Goal: Information Seeking & Learning: Learn about a topic

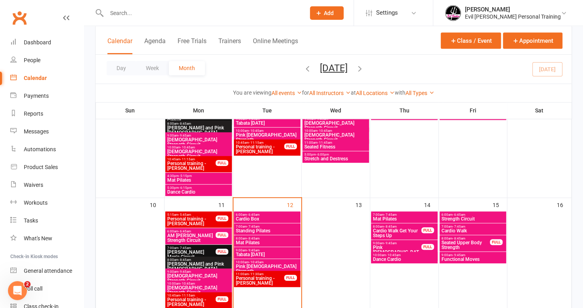
scroll to position [278, 0]
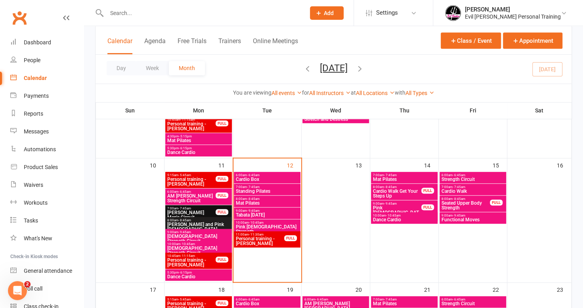
click at [407, 174] on span "7:00am - 7:45am" at bounding box center [404, 176] width 63 height 4
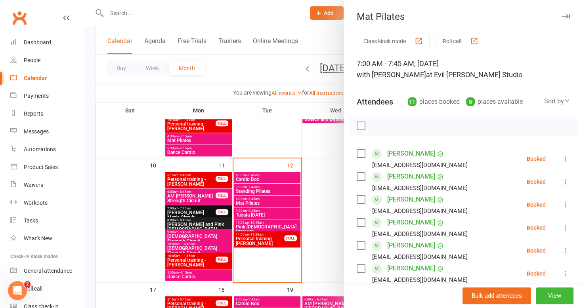
click at [315, 40] on div at bounding box center [333, 154] width 499 height 308
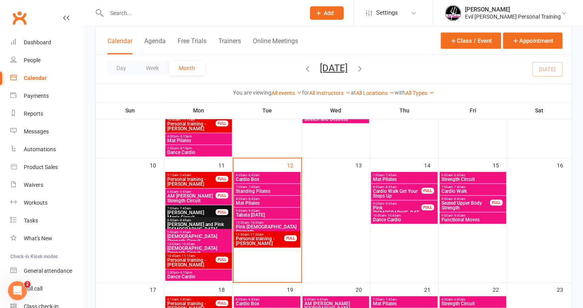
click at [374, 207] on span "Pink [DEMOGRAPHIC_DATA] Strength" at bounding box center [397, 213] width 49 height 14
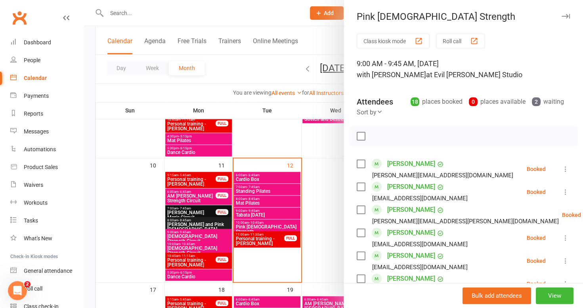
click at [296, 21] on div at bounding box center [333, 154] width 499 height 308
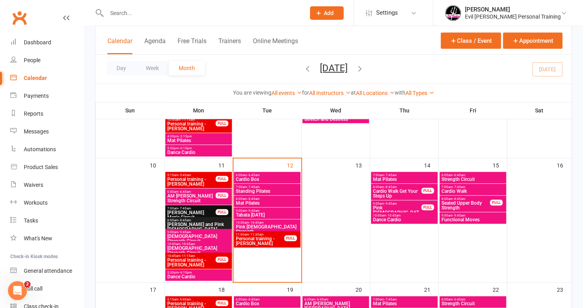
click at [460, 180] on span "Strength Circuit" at bounding box center [472, 179] width 63 height 5
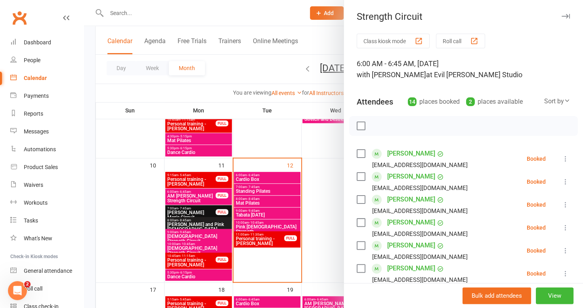
click at [88, 133] on div at bounding box center [333, 154] width 499 height 308
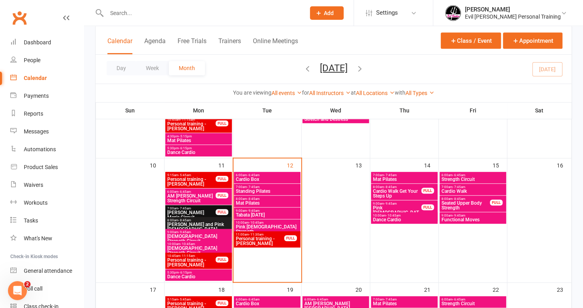
click at [469, 189] on span "Cardio Walk" at bounding box center [472, 191] width 63 height 5
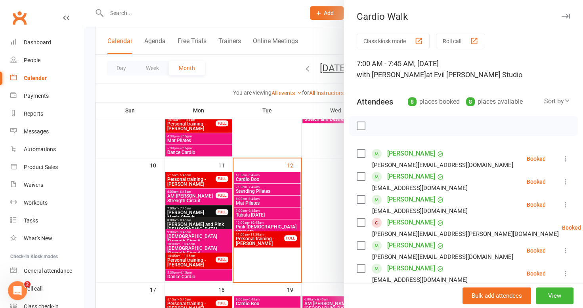
click at [87, 139] on div at bounding box center [333, 154] width 499 height 308
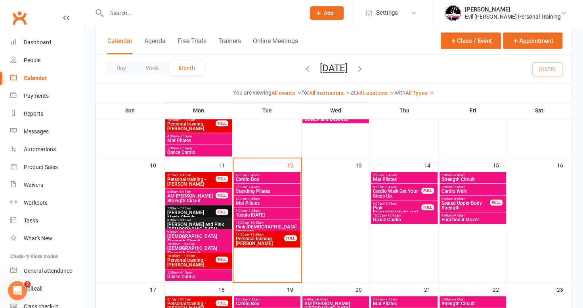
click at [475, 205] on span "Seated Upper Body Strength" at bounding box center [465, 206] width 49 height 10
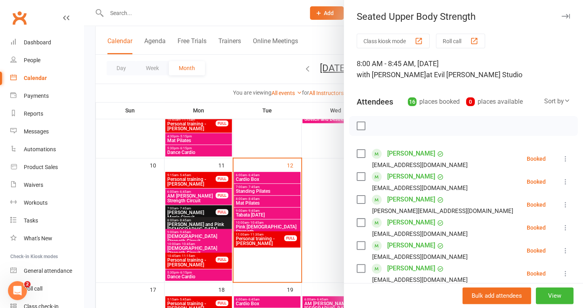
click at [92, 89] on div at bounding box center [333, 154] width 499 height 308
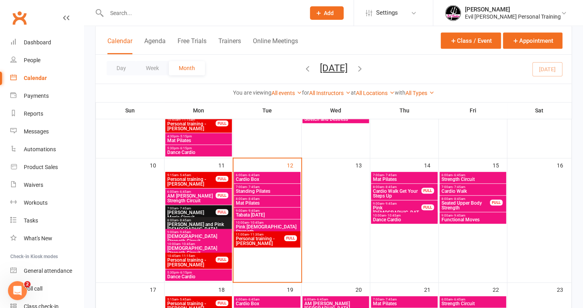
click at [472, 219] on span "Functional Moves" at bounding box center [472, 220] width 63 height 5
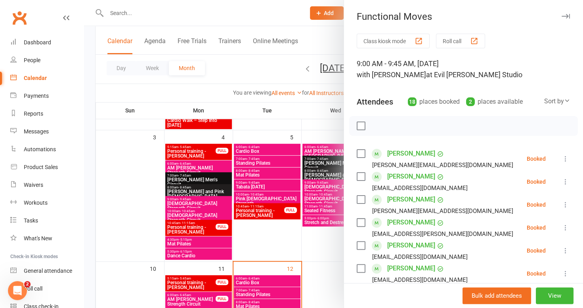
scroll to position [79, 0]
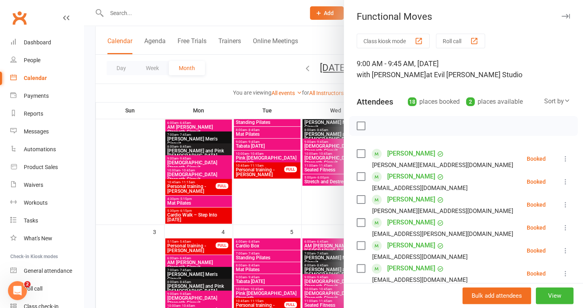
click at [89, 82] on div at bounding box center [333, 154] width 499 height 308
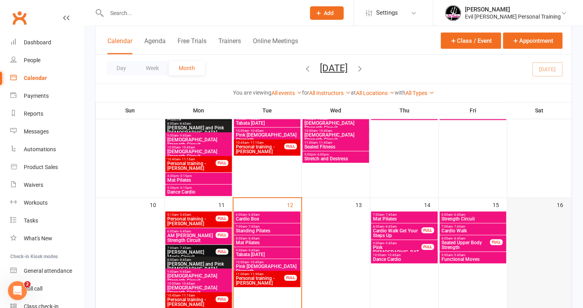
scroll to position [278, 0]
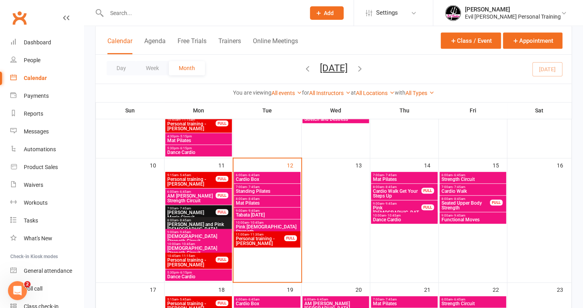
click at [471, 203] on span "Seated Upper Body Strength" at bounding box center [465, 206] width 49 height 10
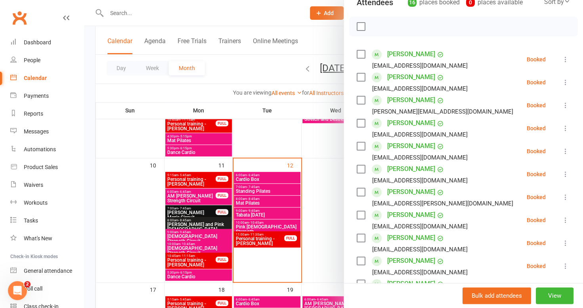
scroll to position [198, 0]
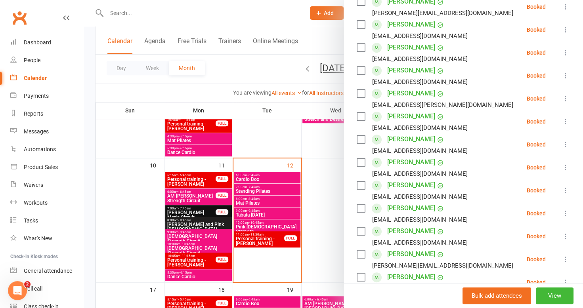
click at [87, 141] on div at bounding box center [333, 154] width 499 height 308
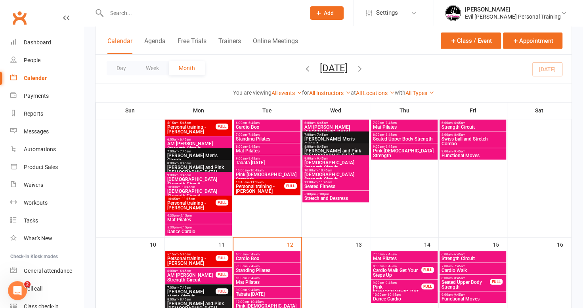
click at [473, 157] on span "Functional Moves" at bounding box center [472, 155] width 63 height 5
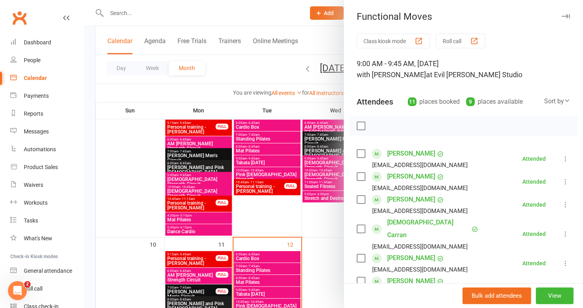
click at [89, 119] on div at bounding box center [333, 154] width 499 height 308
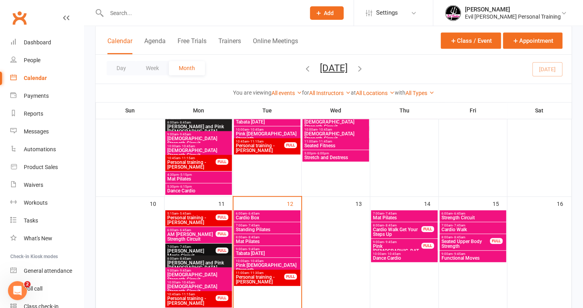
scroll to position [278, 0]
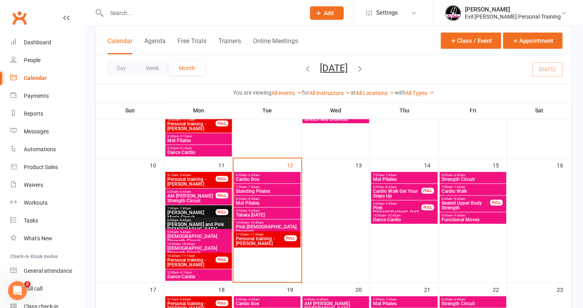
click at [466, 218] on span "Functional Moves" at bounding box center [472, 220] width 63 height 5
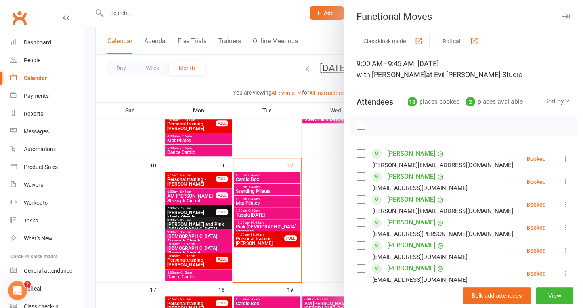
click at [93, 100] on div at bounding box center [333, 154] width 499 height 308
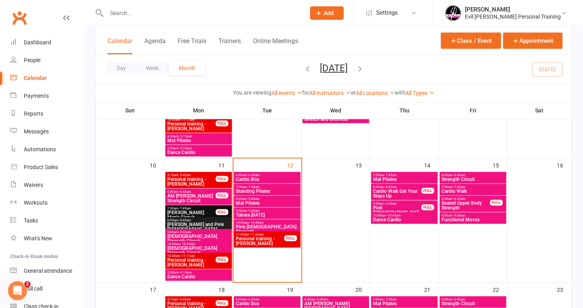
click at [484, 188] on span "7:00am - 7:45am" at bounding box center [472, 188] width 63 height 4
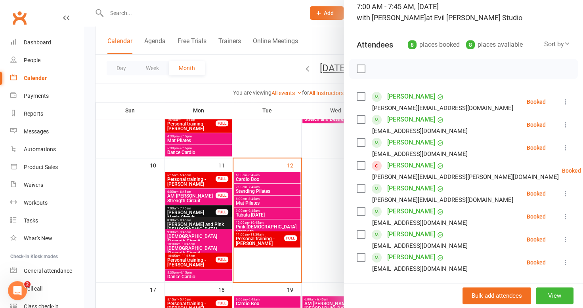
scroll to position [0, 0]
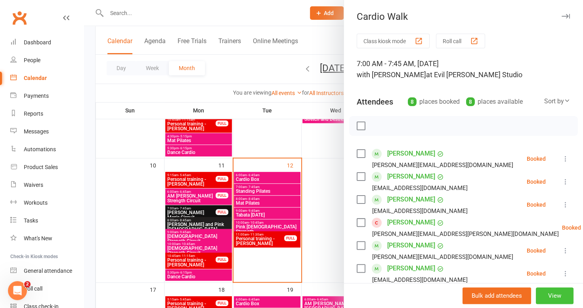
click at [546, 295] on button "View" at bounding box center [555, 296] width 38 height 17
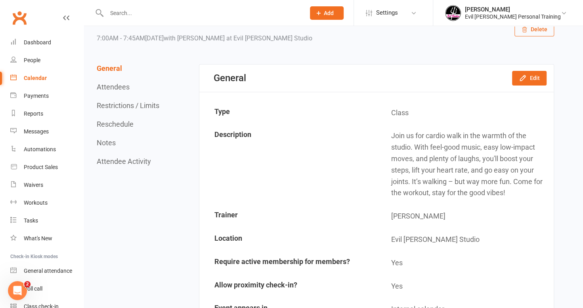
scroll to position [79, 0]
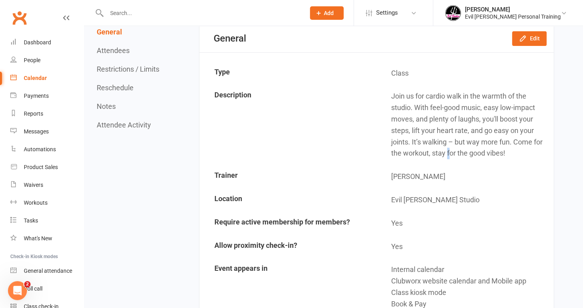
click at [449, 160] on td "Join us for cardio walk in the warmth of the studio. With feel-good music, easy…" at bounding box center [465, 125] width 176 height 80
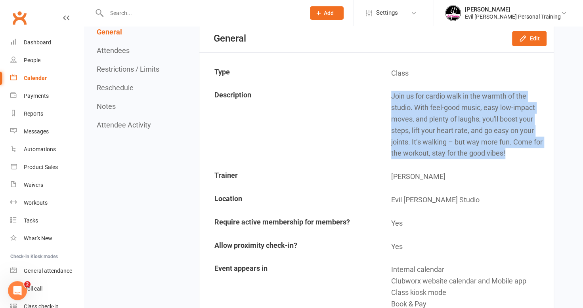
drag, startPoint x: 512, startPoint y: 153, endPoint x: 381, endPoint y: 92, distance: 145.1
click at [381, 92] on td "Join us for cardio walk in the warmth of the studio. With feel-good music, easy…" at bounding box center [465, 125] width 176 height 80
copy td "Join us for cardio walk in the warmth of the studio. With feel-good music, easy…"
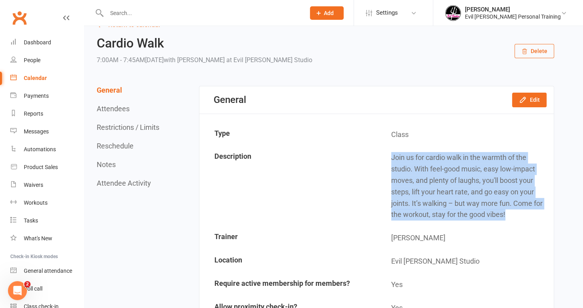
scroll to position [0, 0]
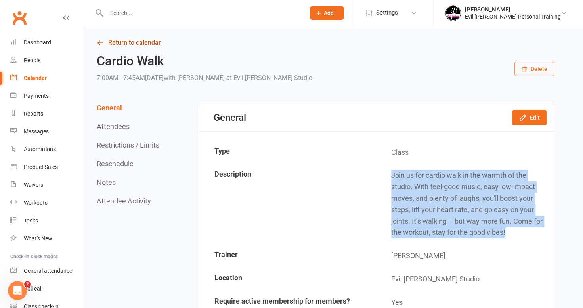
click at [113, 39] on link "Return to calendar" at bounding box center [326, 42] width 458 height 11
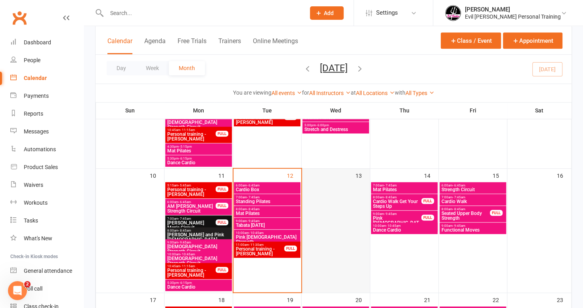
scroll to position [278, 0]
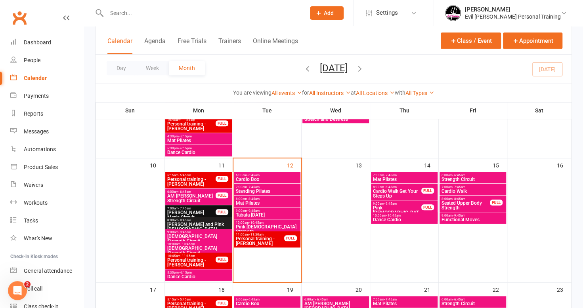
click at [404, 176] on span "7:00am - 7:45am" at bounding box center [404, 176] width 63 height 4
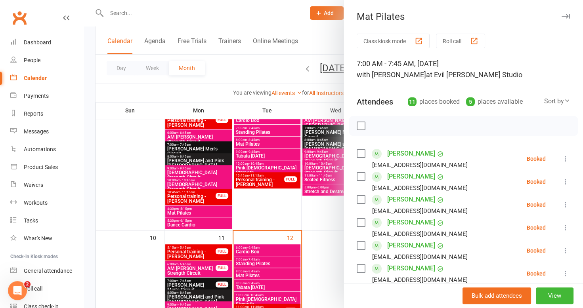
scroll to position [159, 0]
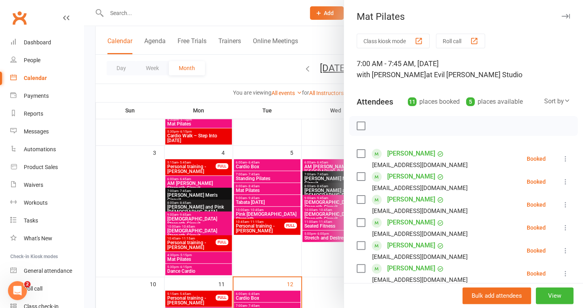
click at [122, 171] on div at bounding box center [333, 154] width 499 height 308
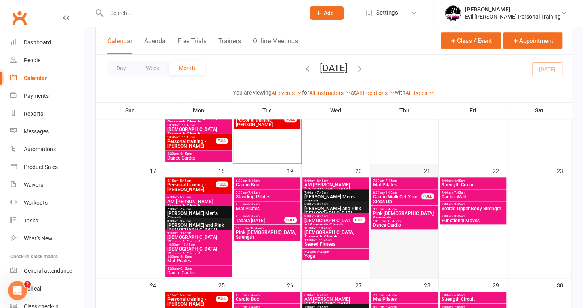
scroll to position [436, 0]
